Goal: Task Accomplishment & Management: Complete application form

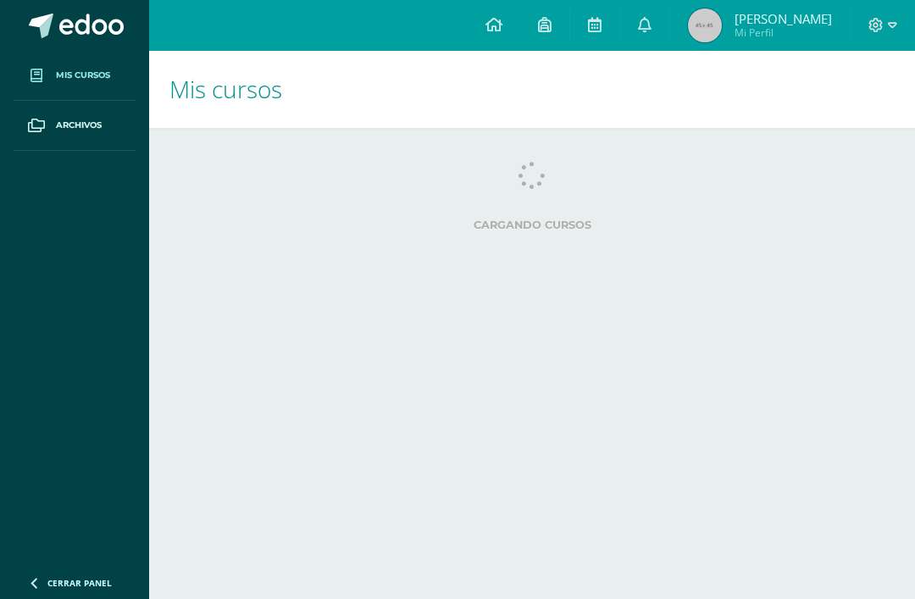
scroll to position [64, 2]
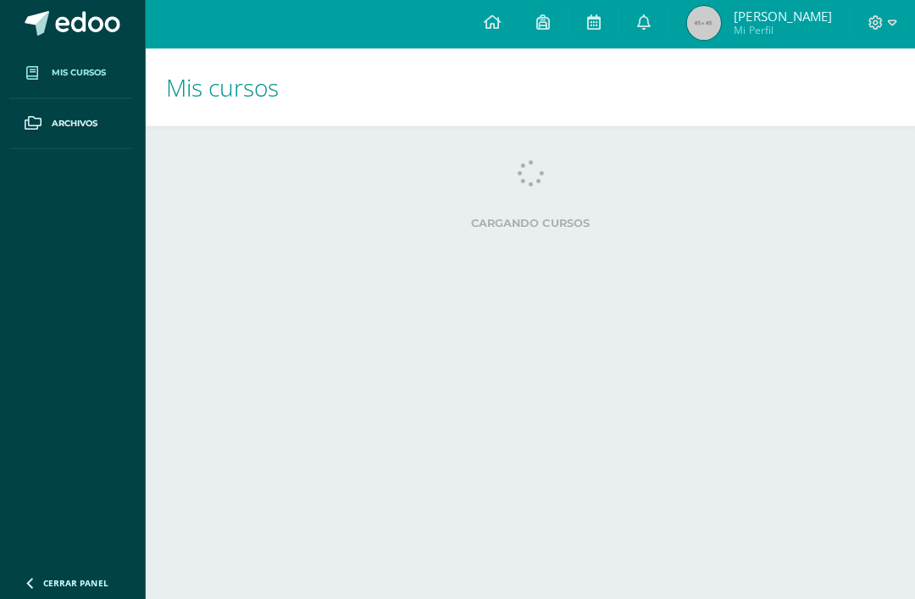
click at [45, 80] on span at bounding box center [36, 75] width 31 height 31
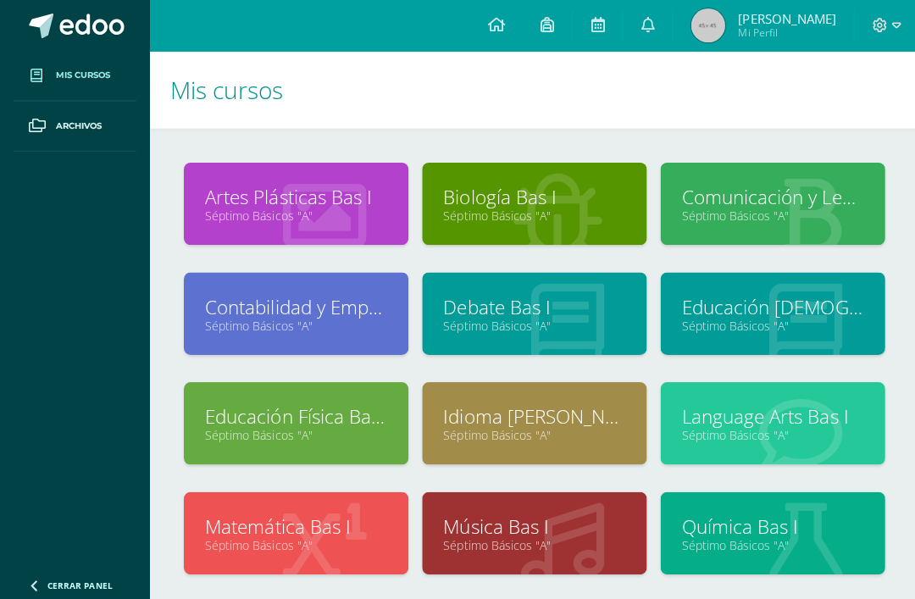
click at [768, 420] on link "Language Arts Bas I" at bounding box center [769, 415] width 181 height 26
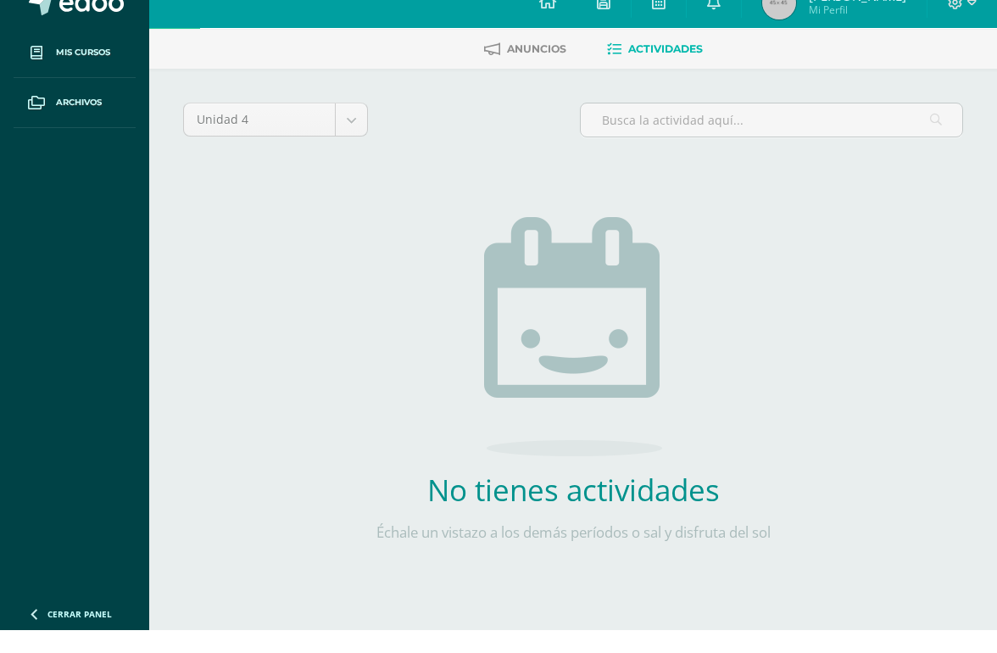
scroll to position [79, 0]
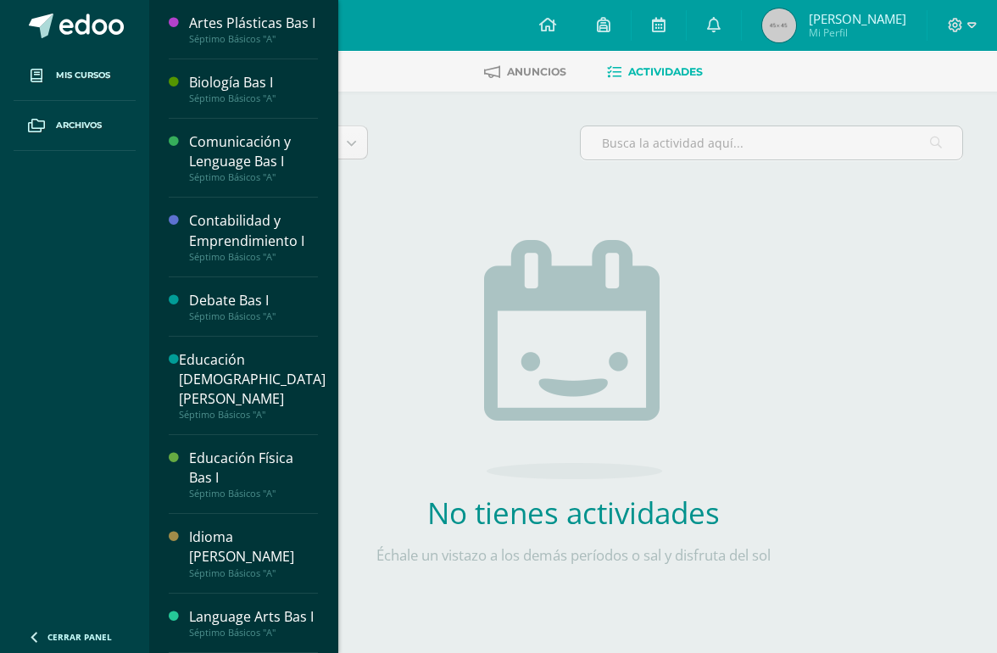
click at [44, 70] on span at bounding box center [36, 75] width 31 height 31
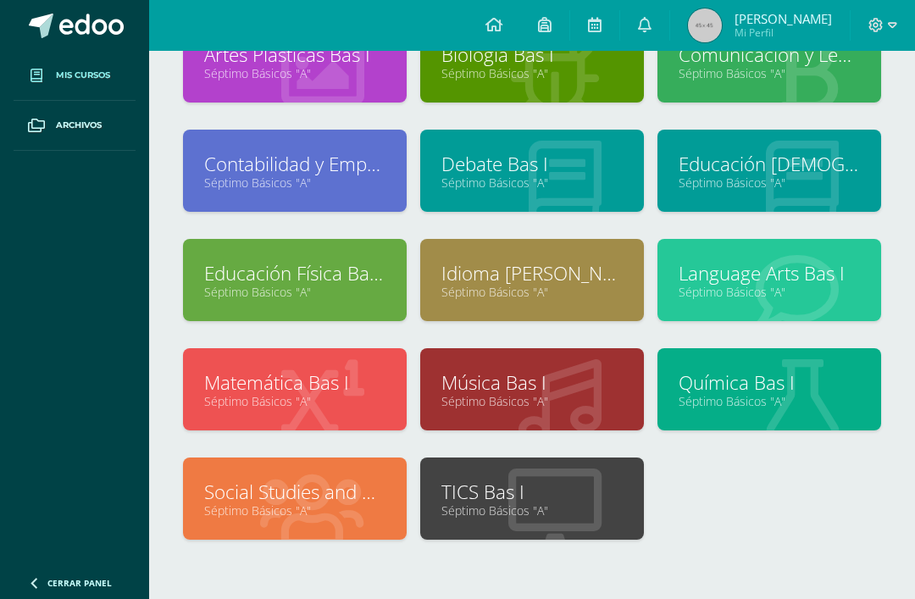
scroll to position [142, 0]
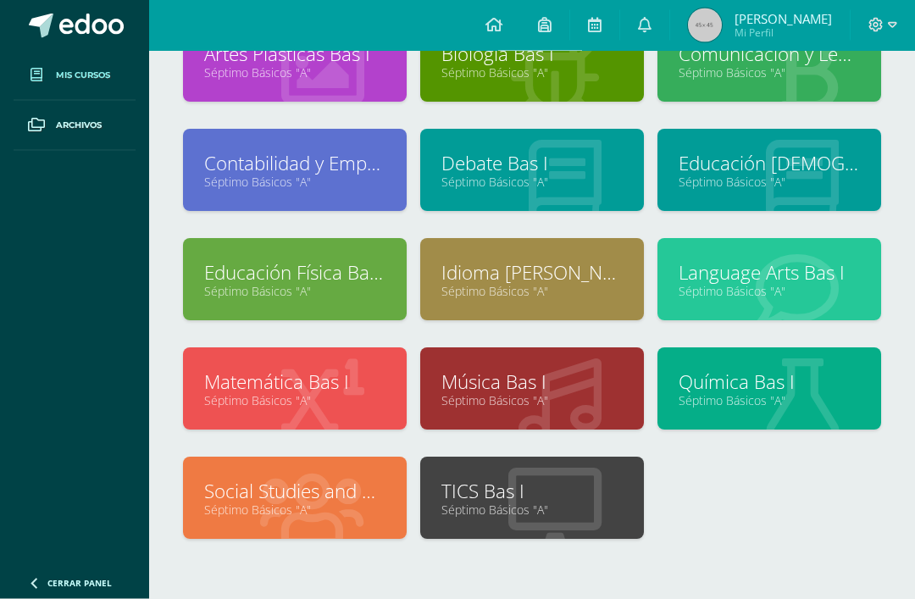
click at [249, 506] on link "Séptimo Básicos "A"" at bounding box center [294, 511] width 181 height 16
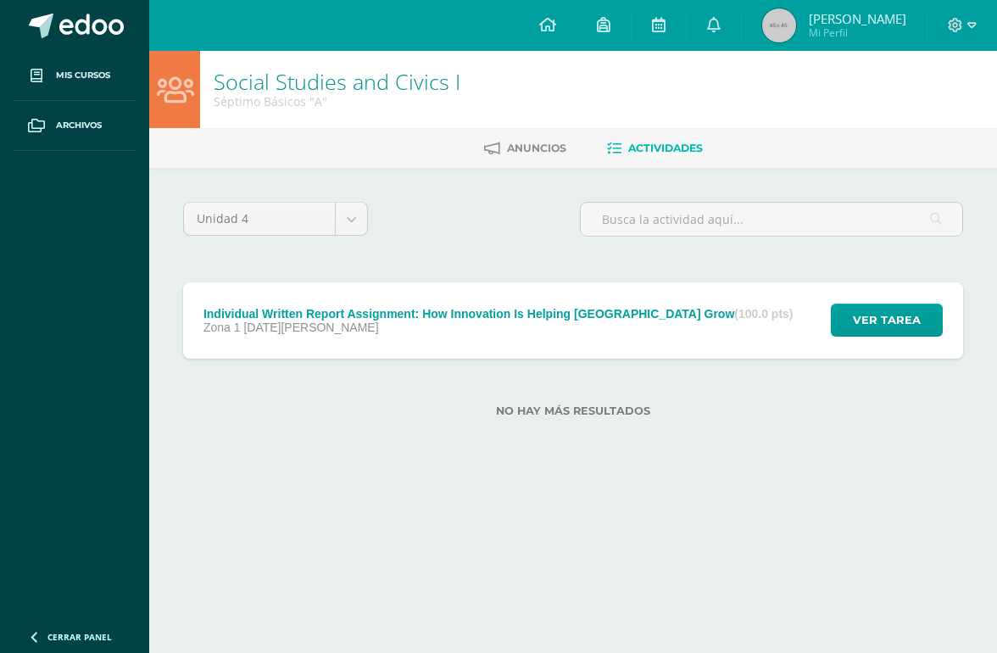
click at [889, 331] on span "Ver tarea" at bounding box center [887, 319] width 68 height 31
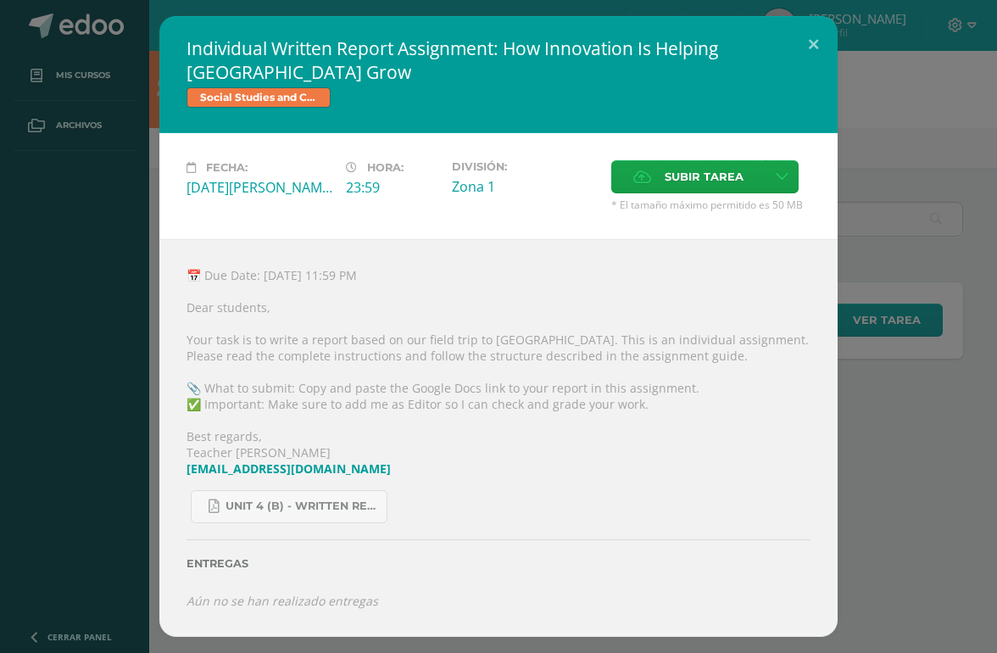
click at [788, 170] on icon at bounding box center [782, 177] width 13 height 14
click at [743, 209] on span "Subir enlace" at bounding box center [715, 202] width 71 height 16
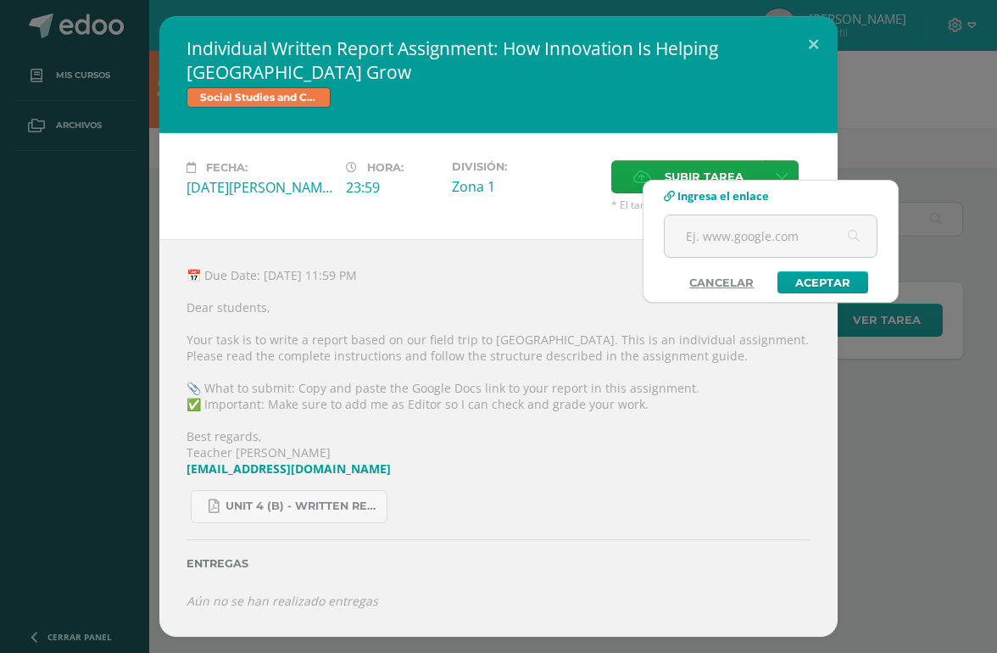
click at [742, 236] on input "text" at bounding box center [771, 236] width 212 height 42
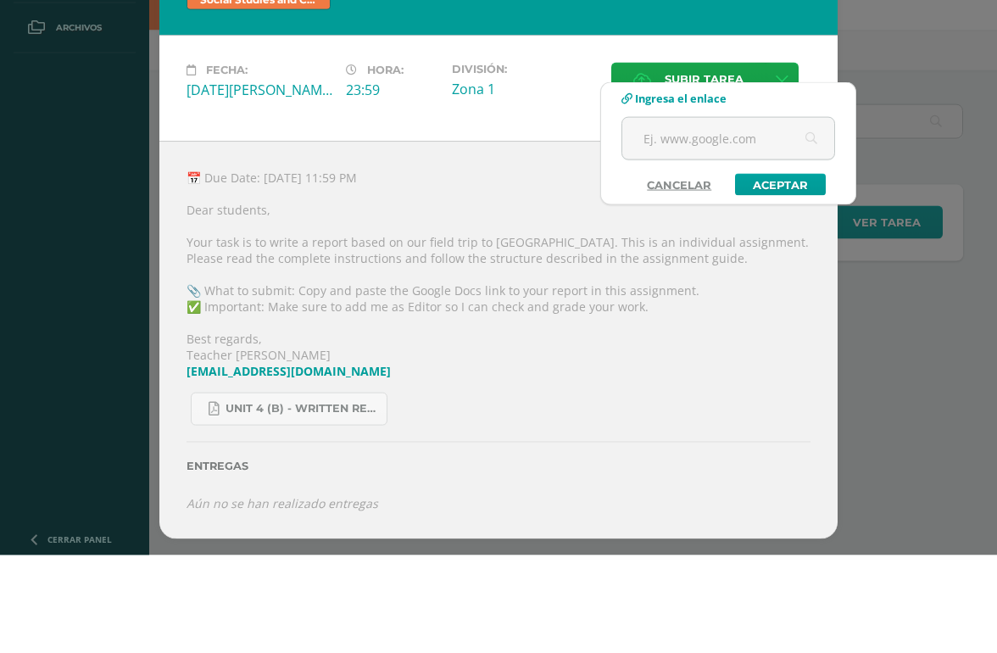
click at [758, 215] on input "text" at bounding box center [728, 236] width 212 height 42
click at [781, 271] on link "Aceptar" at bounding box center [780, 282] width 91 height 22
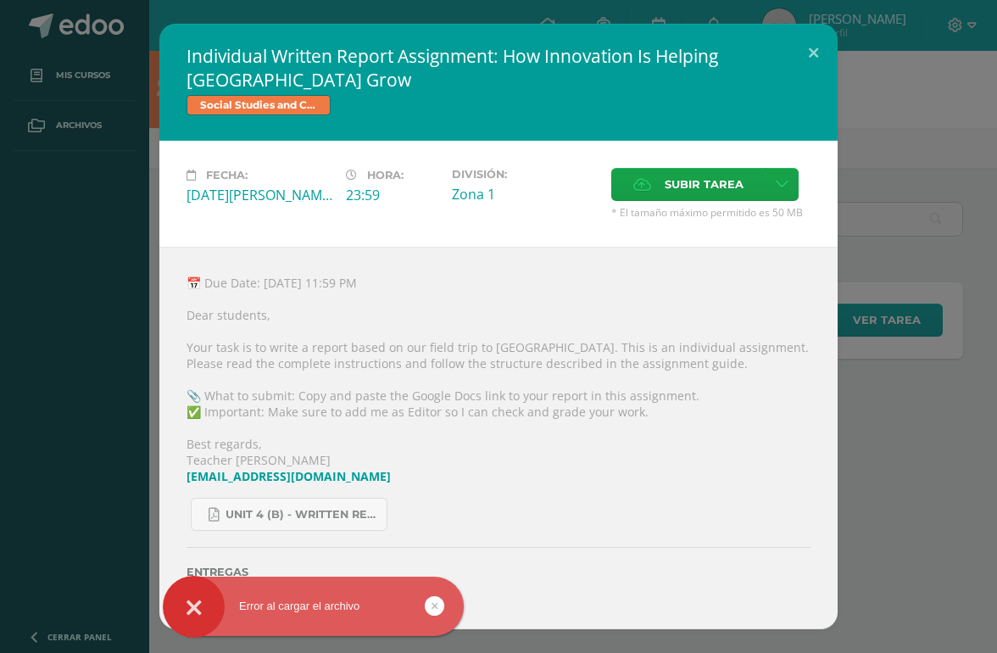
click at [788, 179] on icon at bounding box center [782, 184] width 13 height 14
click at [737, 211] on span "Subir enlace" at bounding box center [715, 211] width 71 height 16
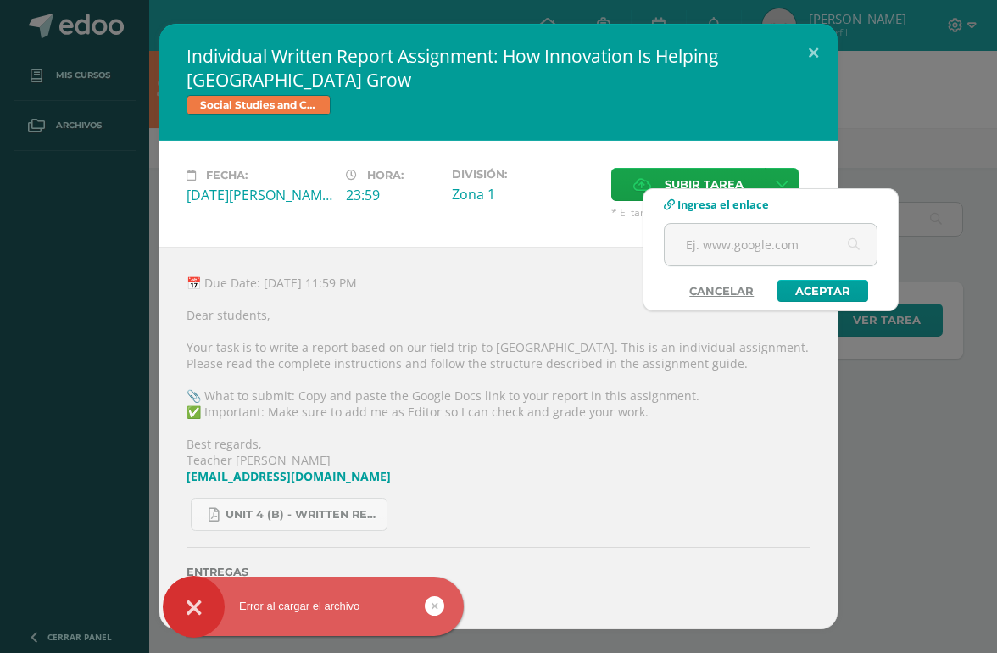
click at [729, 234] on input "text" at bounding box center [771, 245] width 212 height 42
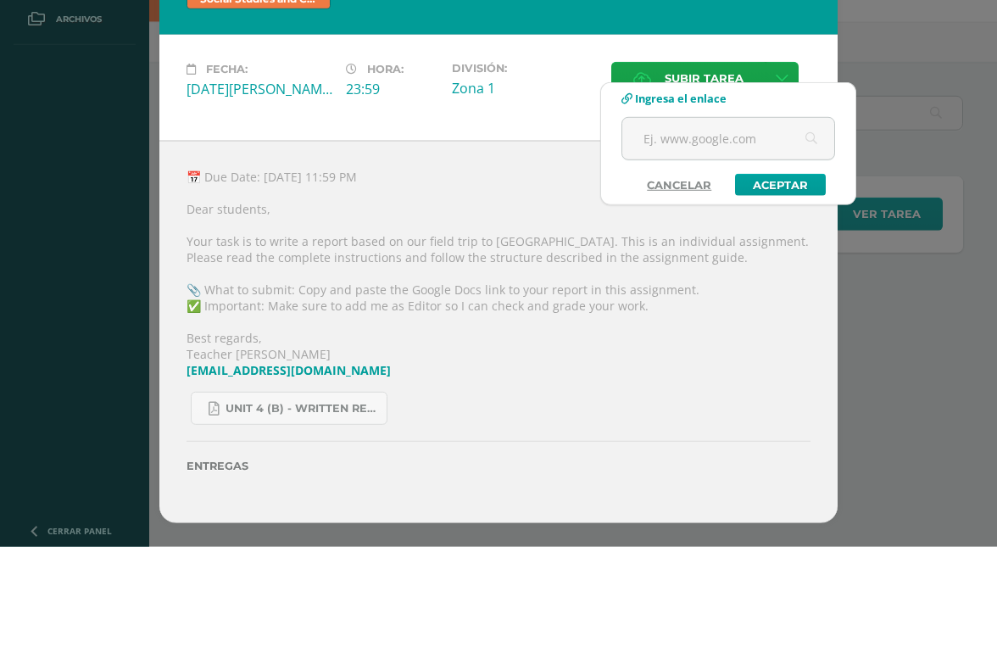
click at [785, 280] on link "Aceptar" at bounding box center [780, 291] width 91 height 22
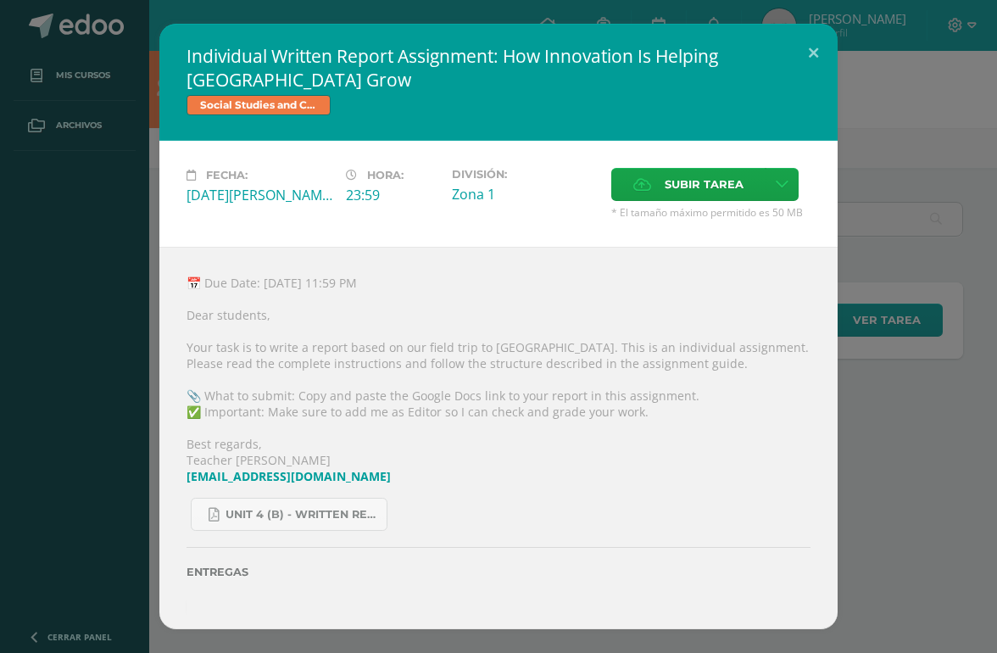
click at [817, 25] on button at bounding box center [813, 53] width 48 height 58
